Goal: Information Seeking & Learning: Understand process/instructions

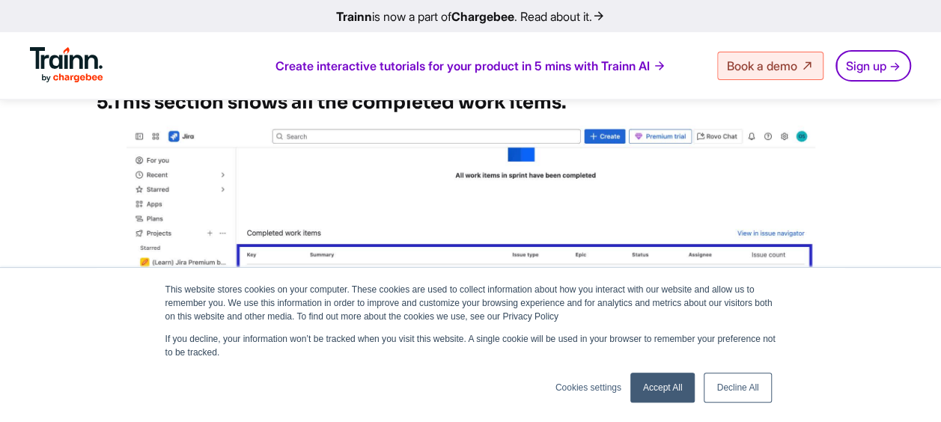
scroll to position [2619, 0]
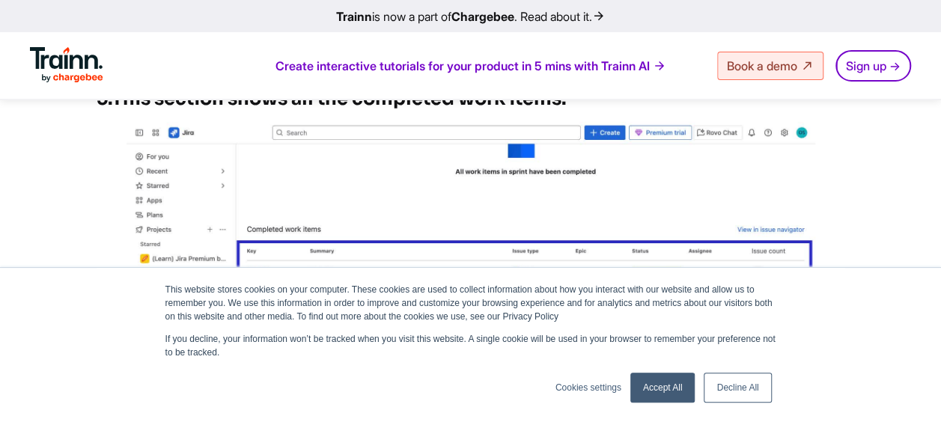
click at [709, 388] on link "Decline All" at bounding box center [737, 388] width 67 height 30
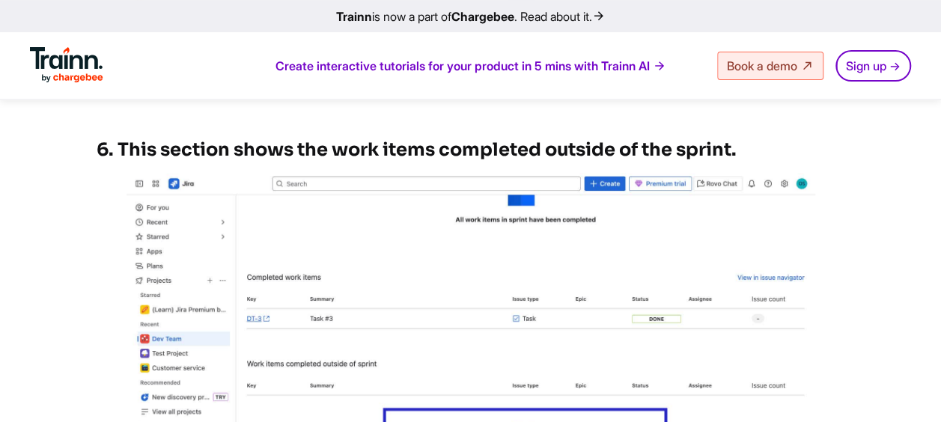
scroll to position [2994, 0]
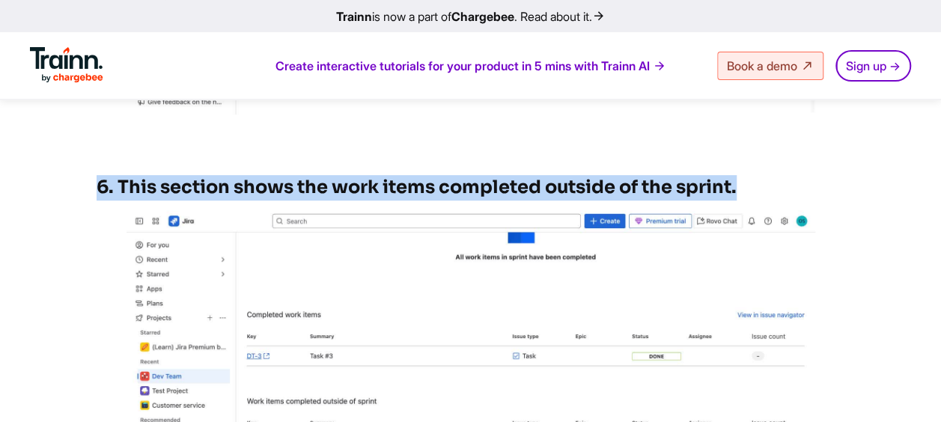
drag, startPoint x: 77, startPoint y: 189, endPoint x: 802, endPoint y: 187, distance: 724.5
click at [802, 187] on h3 "6. This section shows the work items completed outside of the sprint." at bounding box center [471, 187] width 748 height 25
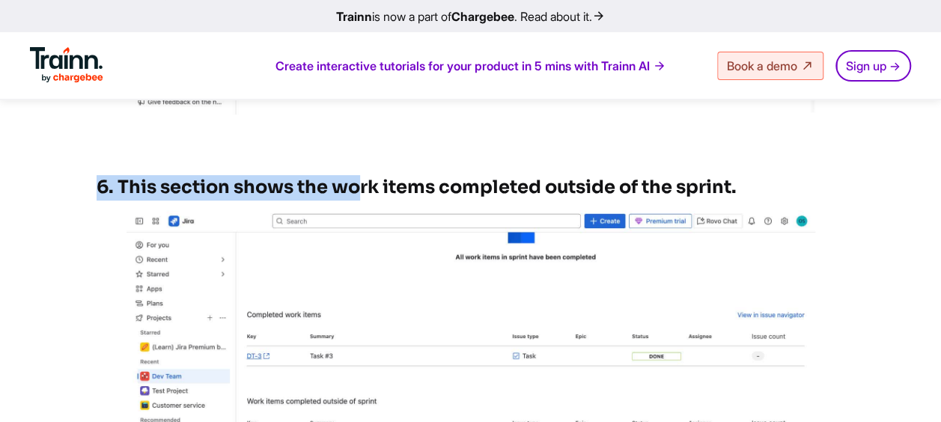
drag, startPoint x: 802, startPoint y: 187, endPoint x: 302, endPoint y: 186, distance: 499.9
click at [302, 186] on h3 "6. This section shows the work items completed outside of the sprint." at bounding box center [471, 187] width 748 height 25
drag, startPoint x: 302, startPoint y: 186, endPoint x: 100, endPoint y: 168, distance: 202.9
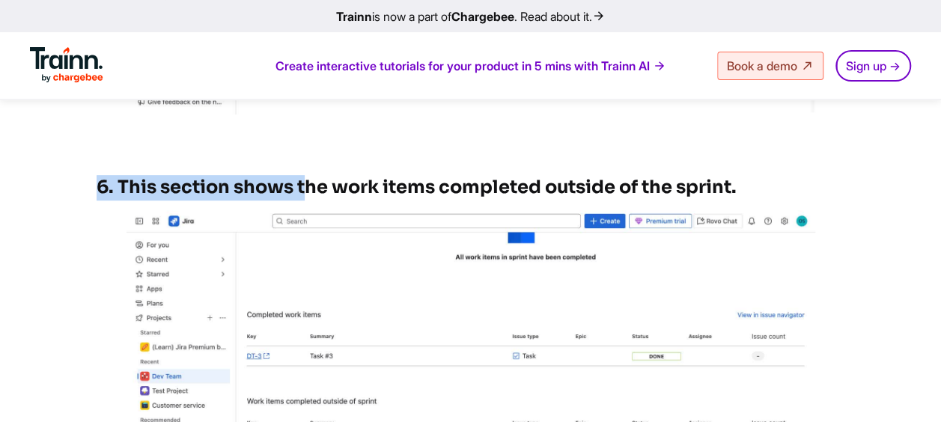
drag, startPoint x: 100, startPoint y: 168, endPoint x: 69, endPoint y: 162, distance: 31.3
click at [112, 183] on h3 "6. This section shows the work items completed outside of the sprint." at bounding box center [471, 187] width 748 height 25
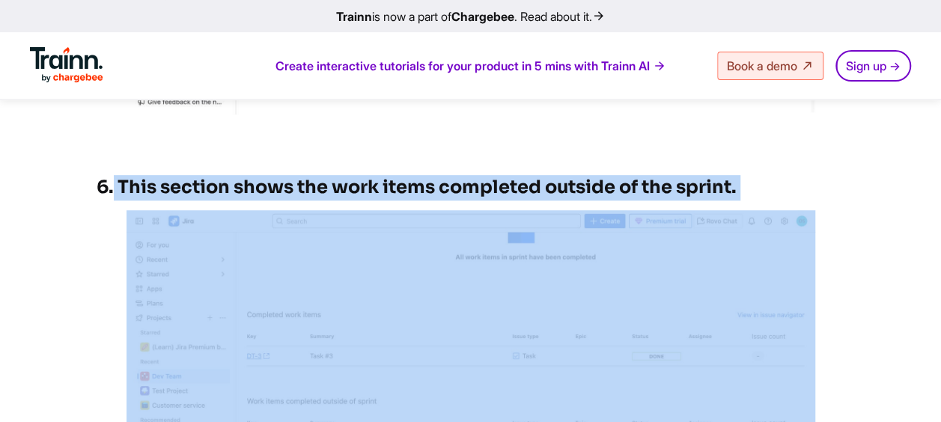
drag, startPoint x: 112, startPoint y: 183, endPoint x: 737, endPoint y: 189, distance: 625.0
click at [737, 189] on h3 "6. This section shows the work items completed outside of the sprint." at bounding box center [471, 187] width 748 height 25
drag, startPoint x: 737, startPoint y: 189, endPoint x: 669, endPoint y: 186, distance: 68.1
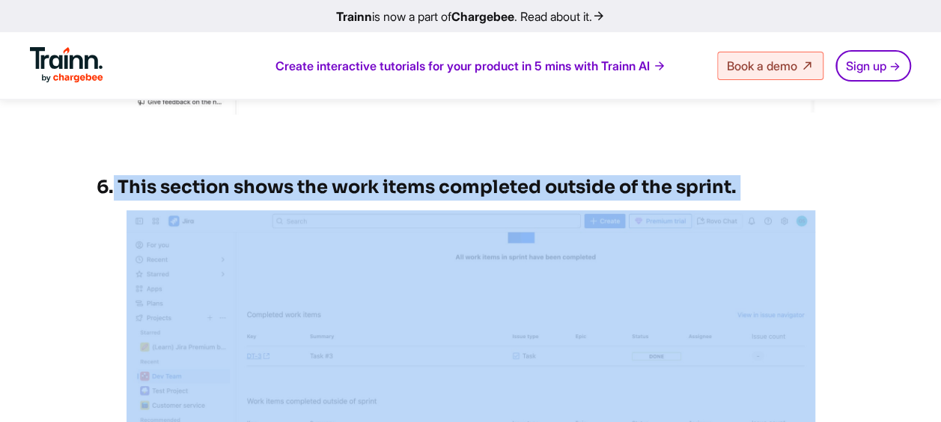
click at [669, 186] on h3 "6. This section shows the work items completed outside of the sprint." at bounding box center [471, 187] width 748 height 25
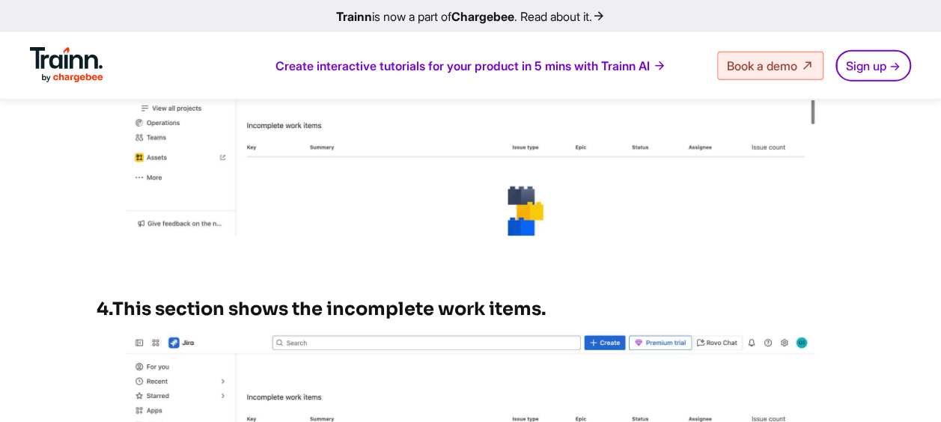
scroll to position [1946, 0]
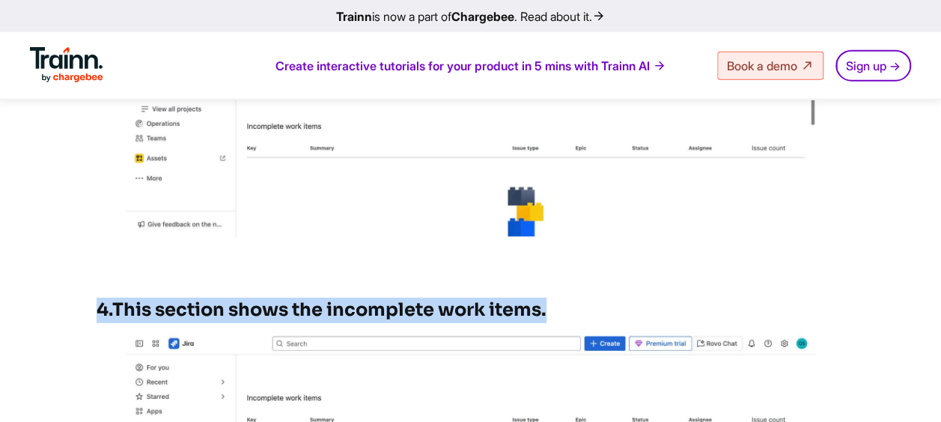
drag, startPoint x: 588, startPoint y: 304, endPoint x: 91, endPoint y: 314, distance: 497.1
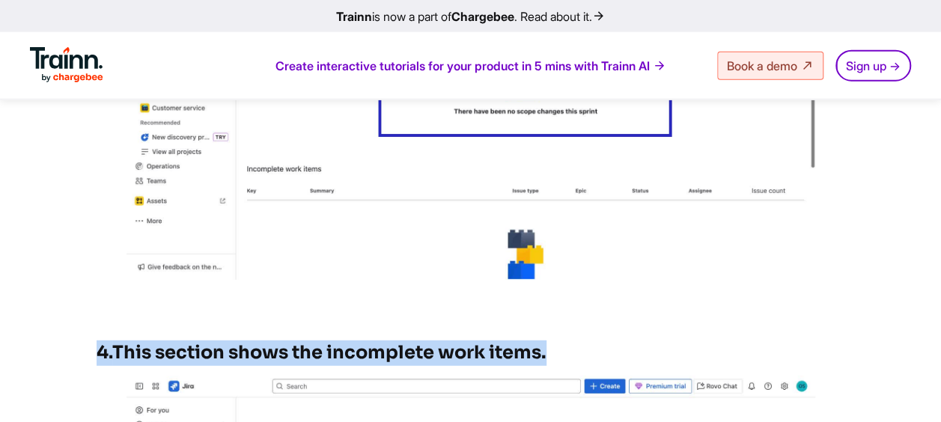
scroll to position [1871, 0]
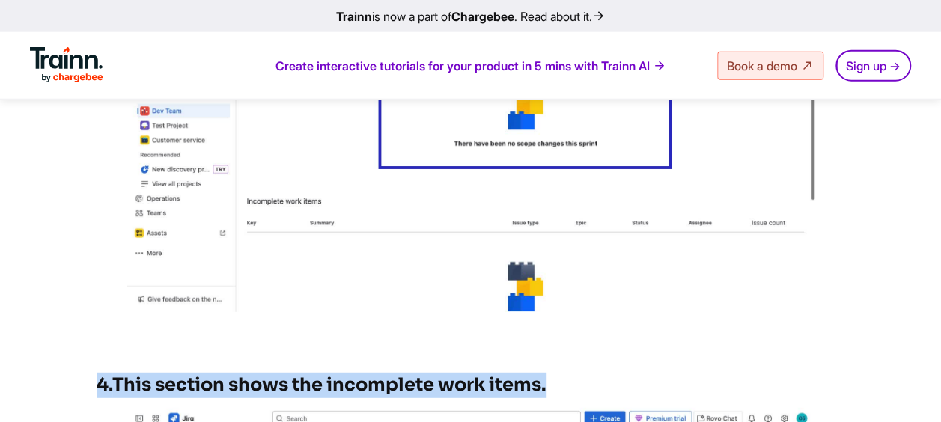
click at [466, 270] on img at bounding box center [470, 128] width 689 height 367
click at [561, 364] on div "Here's a step-by-step walkthrough on how to view past sprints in [GEOGRAPHIC_DA…" at bounding box center [471, 73] width 748 height 3383
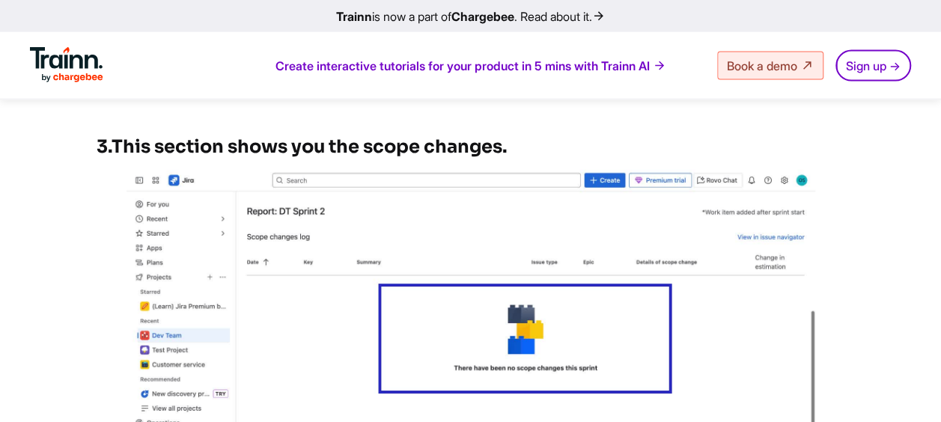
scroll to position [1497, 0]
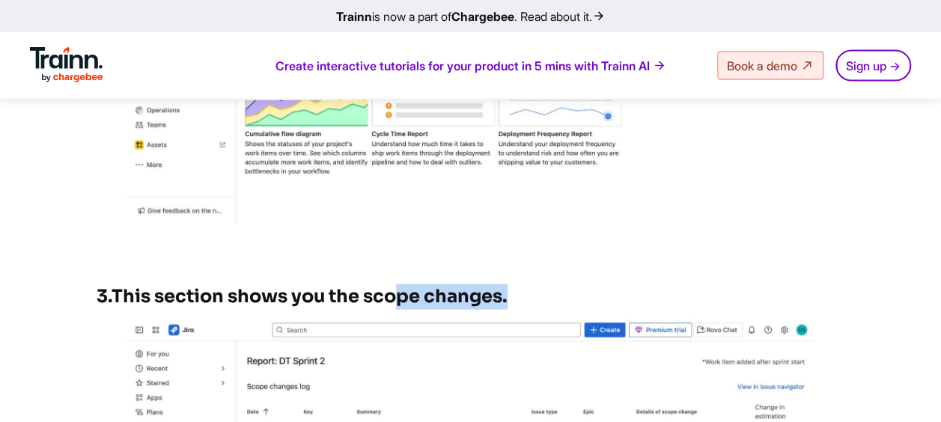
drag, startPoint x: 515, startPoint y: 299, endPoint x: 406, endPoint y: 309, distance: 109.7
click at [406, 309] on h3 "3. This section shows you the scope changes." at bounding box center [471, 296] width 748 height 25
drag, startPoint x: 406, startPoint y: 309, endPoint x: 338, endPoint y: 301, distance: 67.9
click at [338, 301] on h3 "3. This section shows you the scope changes." at bounding box center [471, 296] width 748 height 25
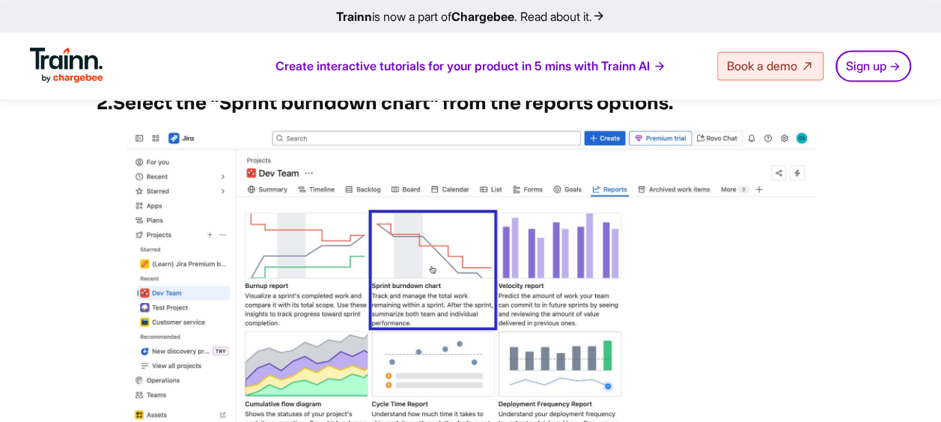
scroll to position [1197, 0]
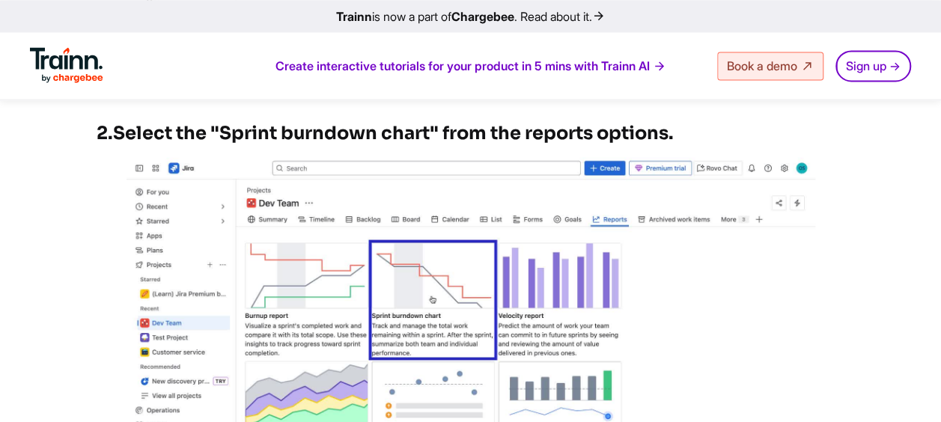
click at [395, 305] on img at bounding box center [470, 340] width 689 height 367
click at [480, 265] on img at bounding box center [470, 340] width 689 height 367
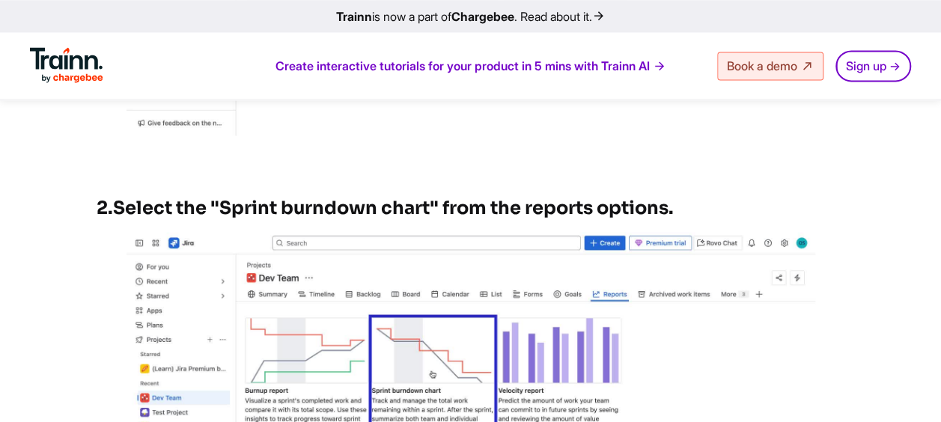
click at [532, 210] on h3 "2. Select the "Sprint burndown chart" from the reports options." at bounding box center [471, 208] width 748 height 25
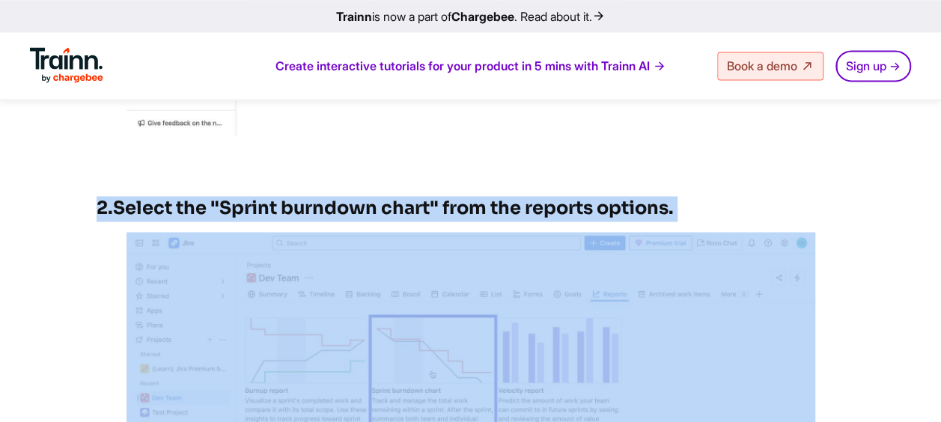
click at [532, 210] on h3 "2. Select the "Sprint burndown chart" from the reports options." at bounding box center [471, 208] width 748 height 25
click at [357, 205] on h3 "2. Select the "Sprint burndown chart" from the reports options." at bounding box center [471, 208] width 748 height 25
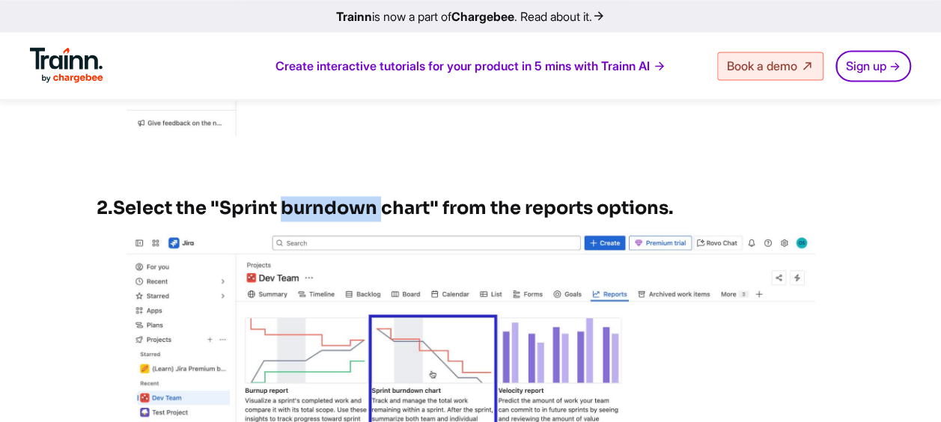
click at [357, 205] on h3 "2. Select the "Sprint burndown chart" from the reports options." at bounding box center [471, 208] width 748 height 25
click at [358, 210] on h3 "2. Select the "Sprint burndown chart" from the reports options." at bounding box center [471, 208] width 748 height 25
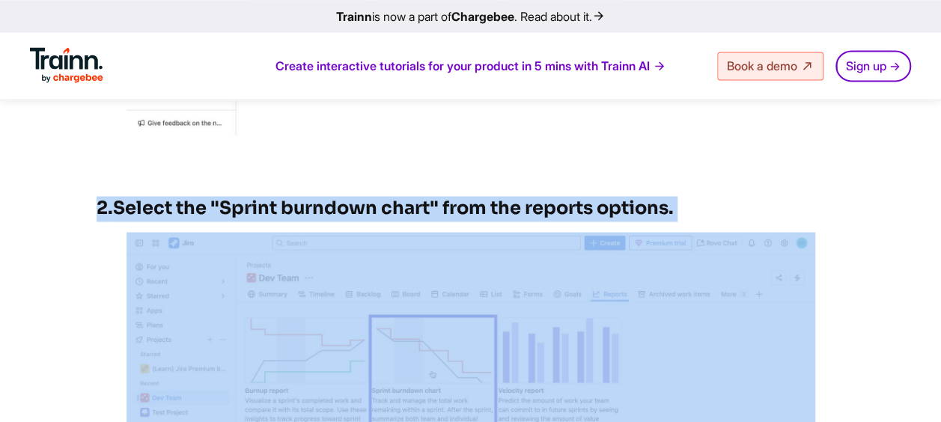
click at [358, 210] on h3 "2. Select the "Sprint burndown chart" from the reports options." at bounding box center [471, 208] width 748 height 25
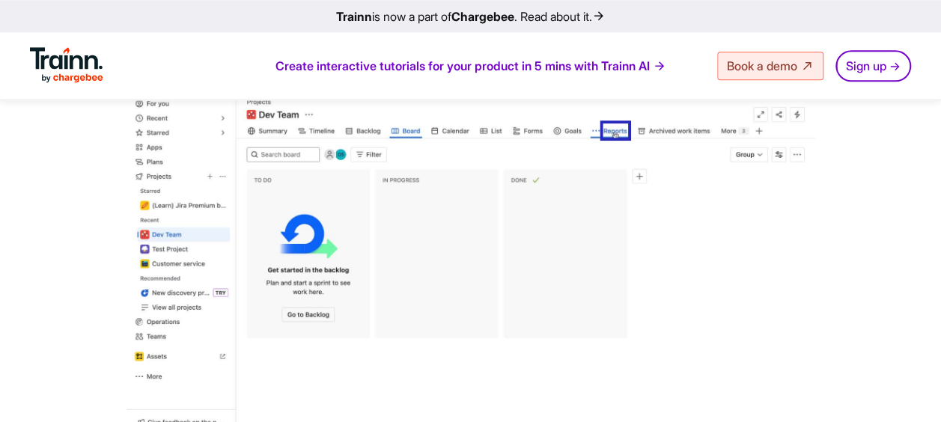
click at [362, 213] on img at bounding box center [470, 252] width 689 height 367
click at [660, 254] on img at bounding box center [470, 252] width 689 height 367
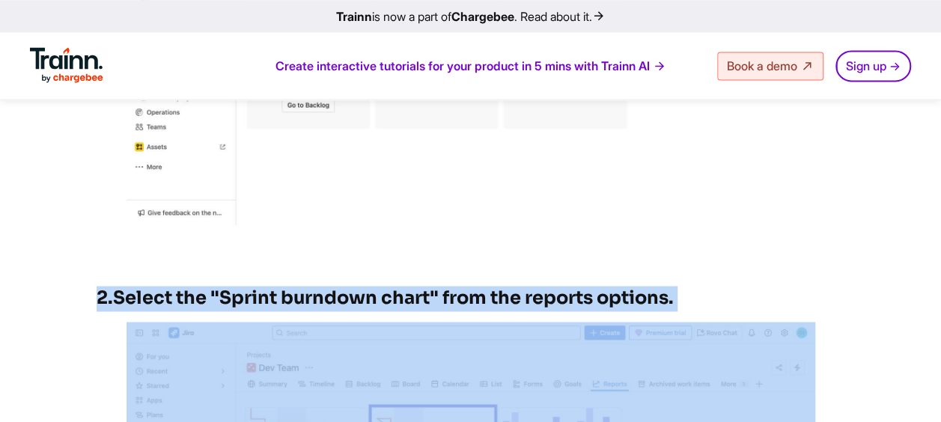
scroll to position [1197, 0]
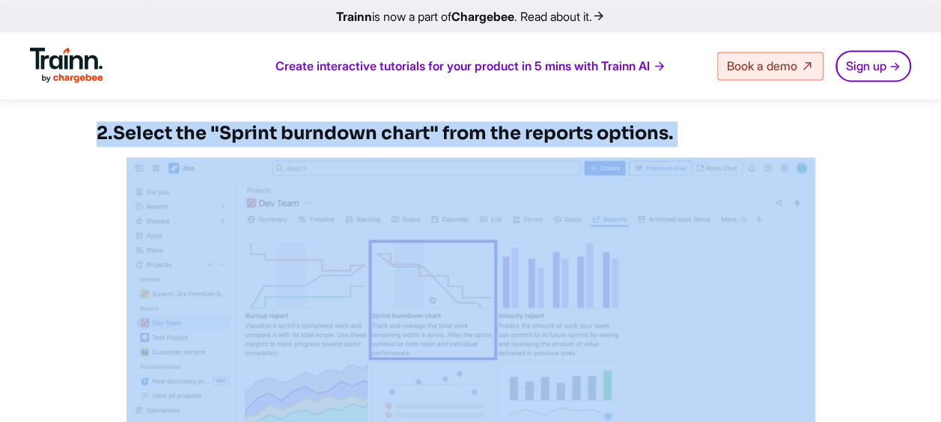
click at [515, 246] on img at bounding box center [470, 340] width 689 height 367
click at [427, 135] on h3 "2. Select the "Sprint burndown chart" from the reports options." at bounding box center [471, 133] width 748 height 25
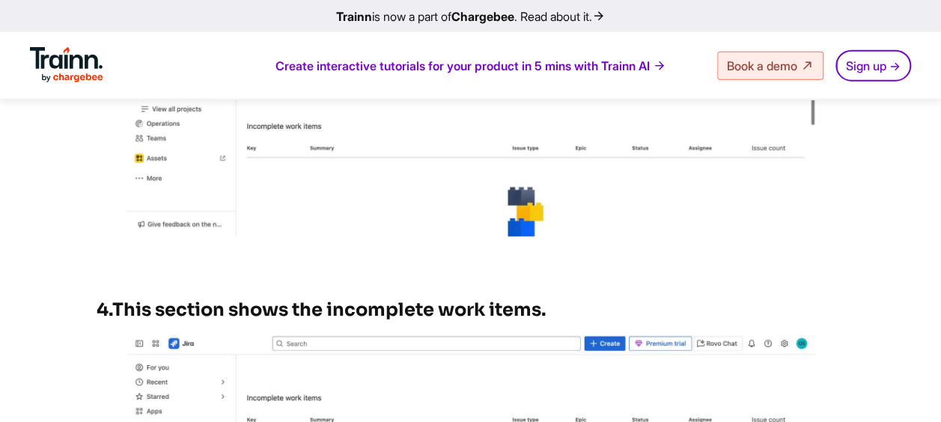
scroll to position [2096, 0]
